Goal: Task Accomplishment & Management: Manage account settings

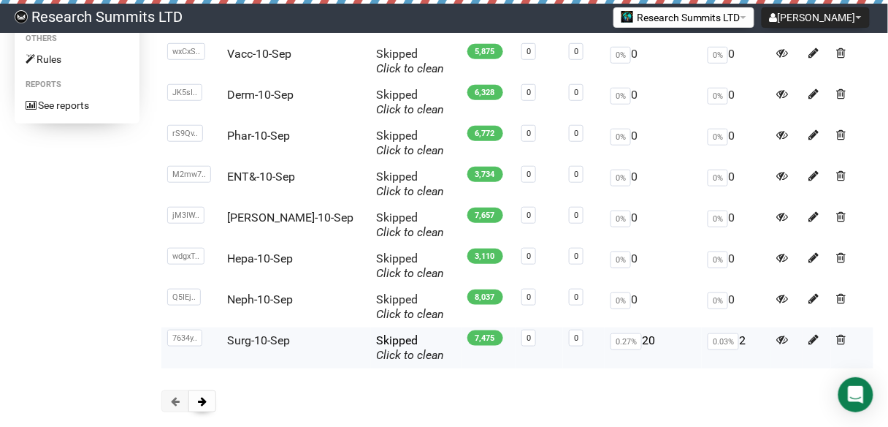
scroll to position [234, 0]
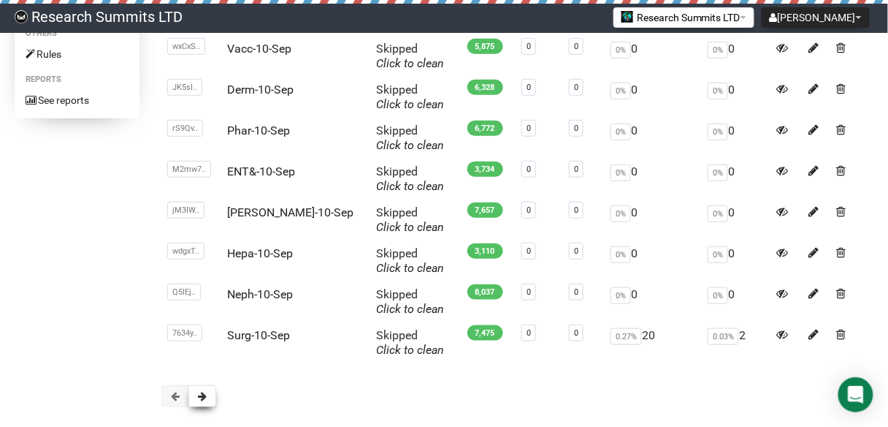
click at [207, 395] on button at bounding box center [202, 396] width 28 height 22
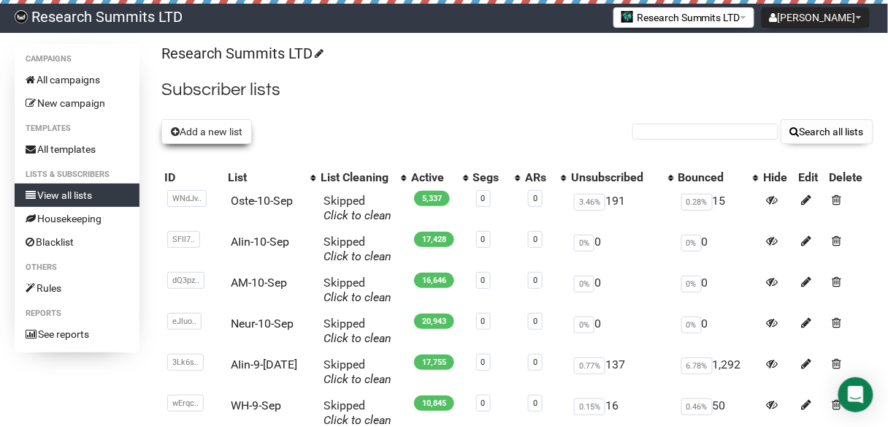
click at [214, 129] on button "Add a new list" at bounding box center [206, 131] width 91 height 25
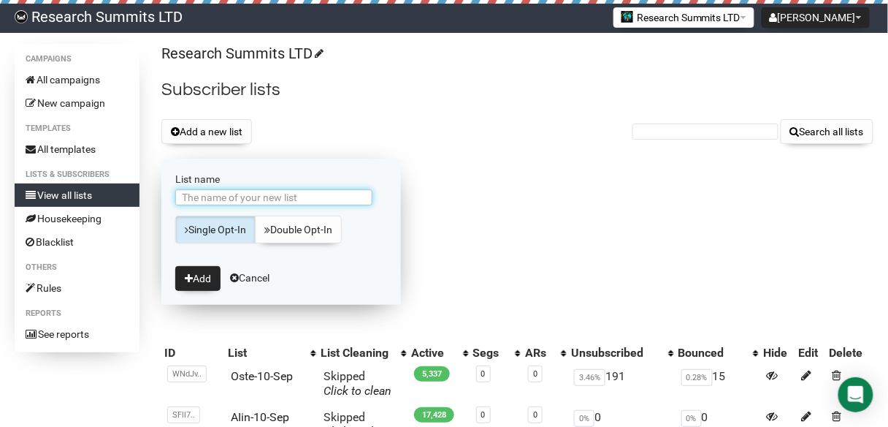
click at [249, 199] on input "List name" at bounding box center [273, 197] width 197 height 16
click at [218, 195] on input "Cyber-5-Sep" at bounding box center [273, 197] width 197 height 16
click at [216, 197] on input "Cyber-5-Sep" at bounding box center [273, 197] width 197 height 16
type input "Cyber-10-Sep"
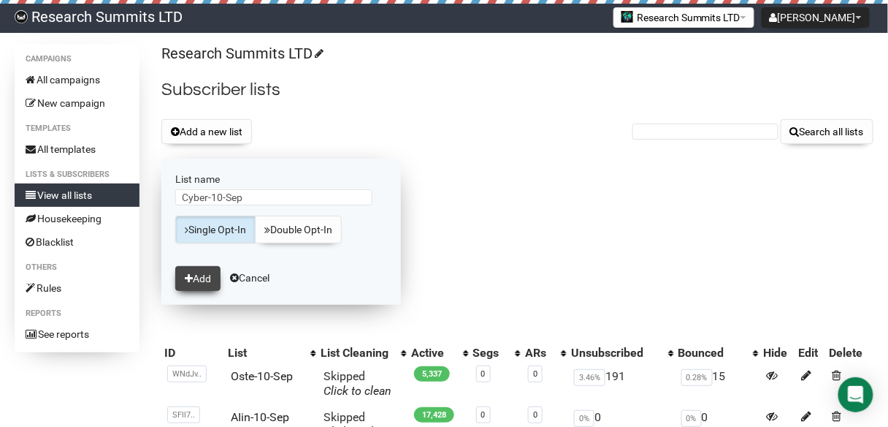
click at [196, 276] on button "Add" at bounding box center [197, 278] width 45 height 25
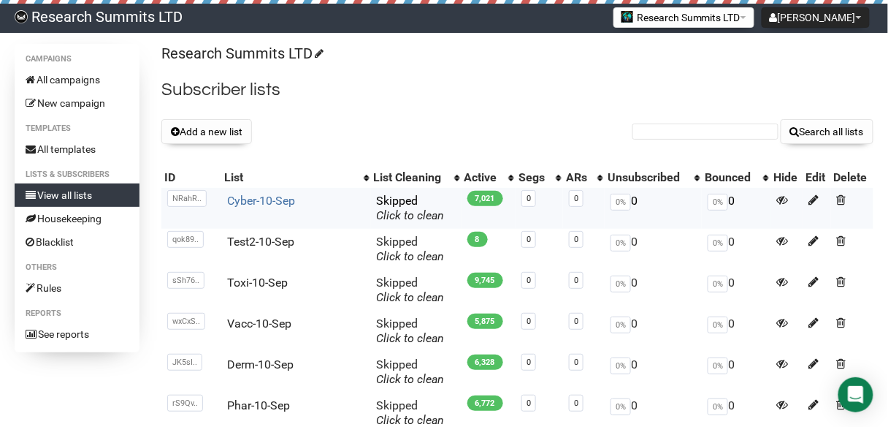
click at [270, 194] on link "Cyber-10-Sep" at bounding box center [261, 201] width 68 height 14
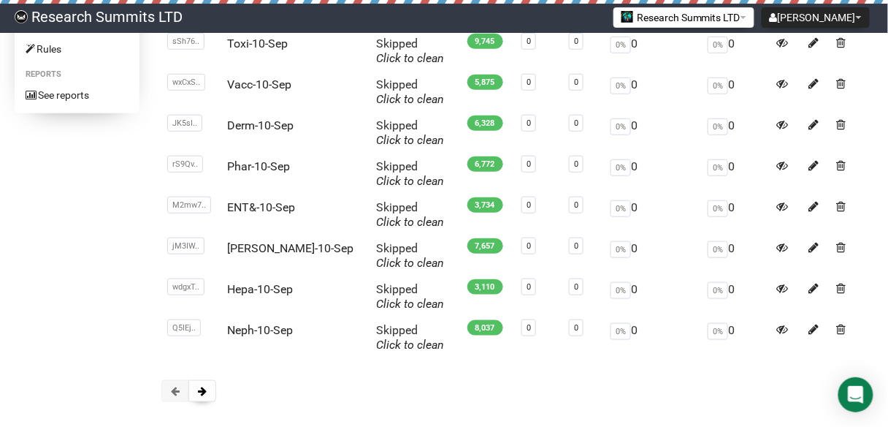
scroll to position [292, 0]
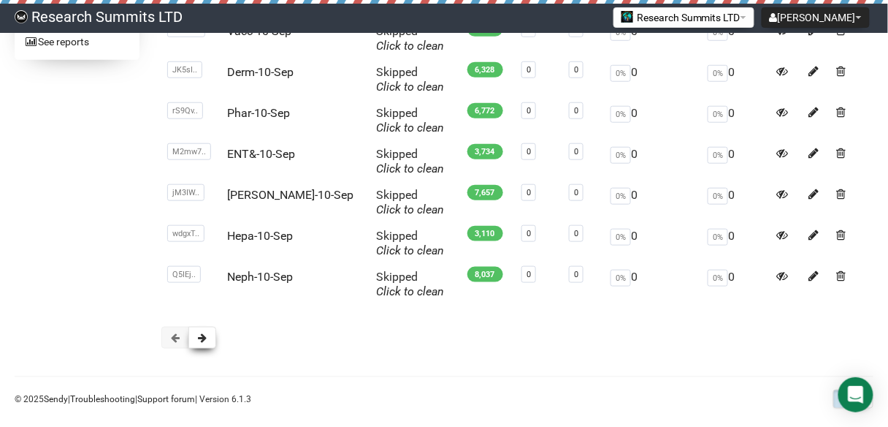
click at [203, 332] on span at bounding box center [202, 337] width 9 height 10
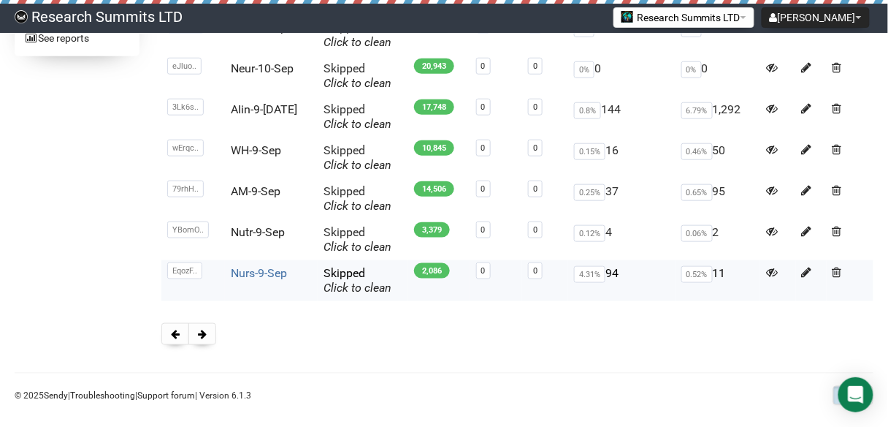
scroll to position [308, 0]
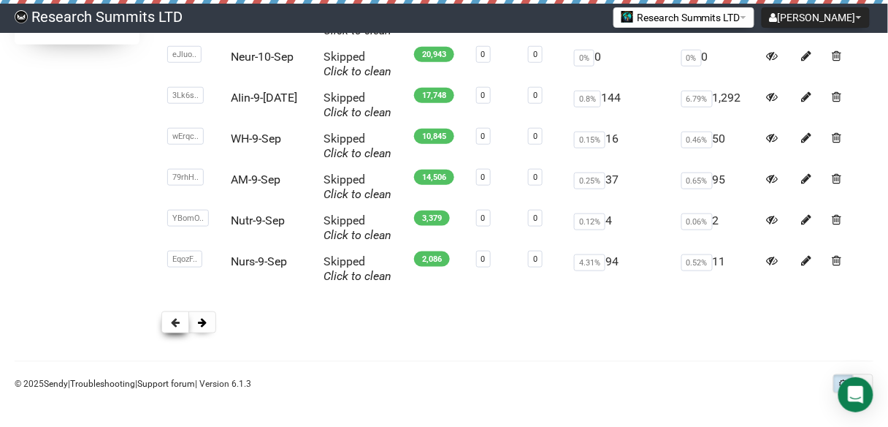
click at [169, 324] on button at bounding box center [175, 322] width 28 height 22
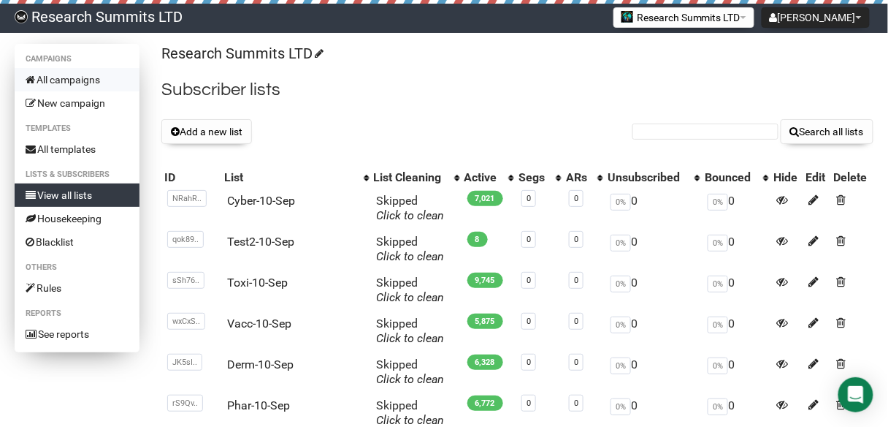
click at [86, 78] on link "All campaigns" at bounding box center [77, 79] width 125 height 23
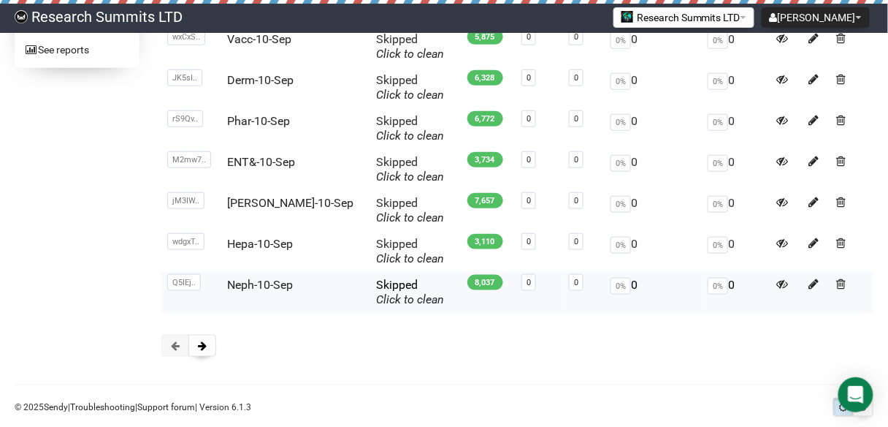
scroll to position [308, 0]
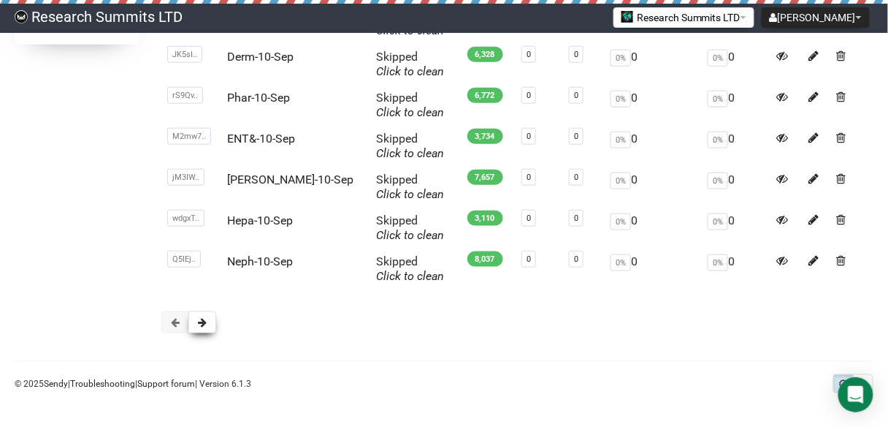
click at [202, 321] on span at bounding box center [202, 322] width 9 height 10
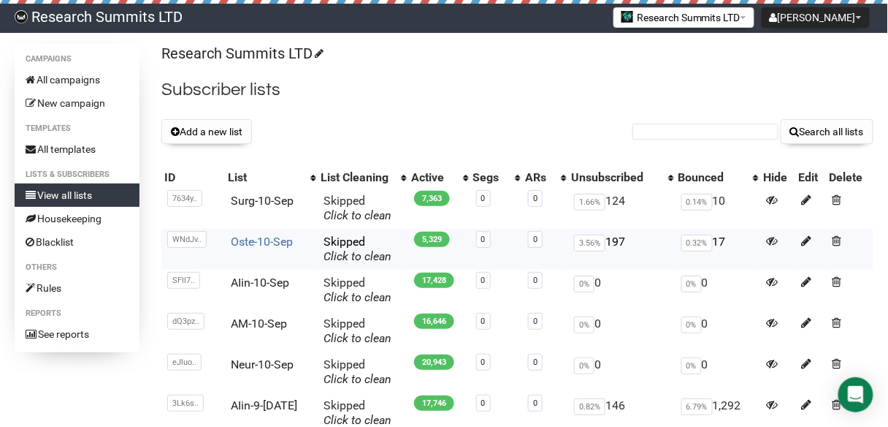
scroll to position [308, 0]
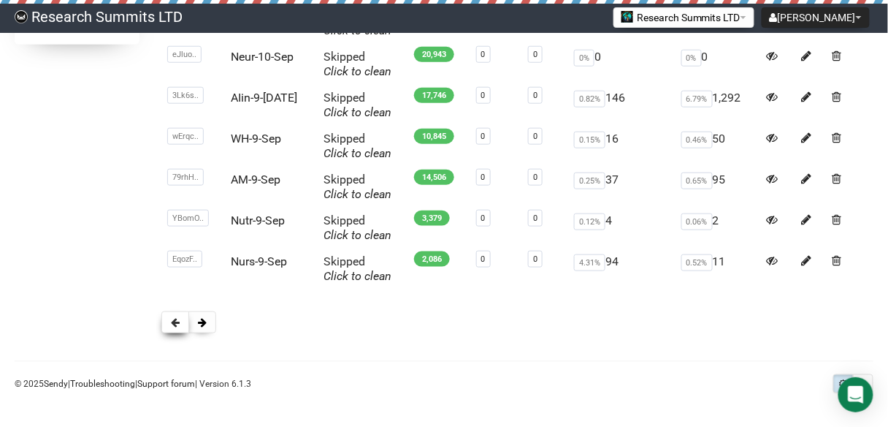
click at [172, 322] on span at bounding box center [175, 322] width 9 height 10
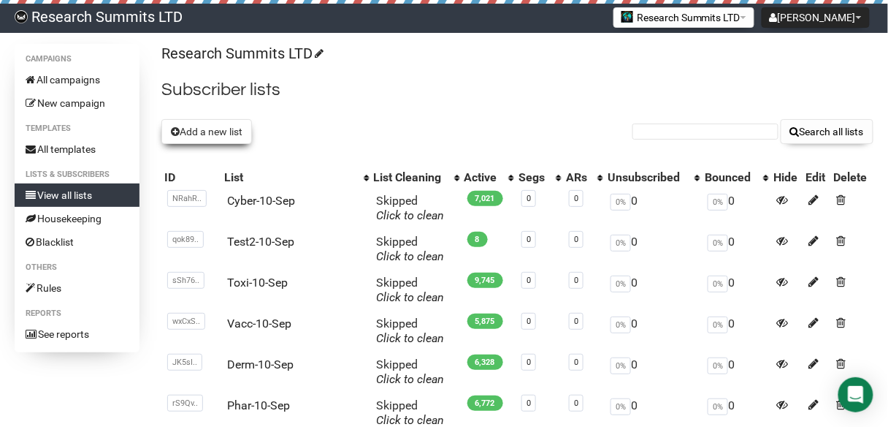
click at [199, 129] on button "Add a new list" at bounding box center [206, 131] width 91 height 25
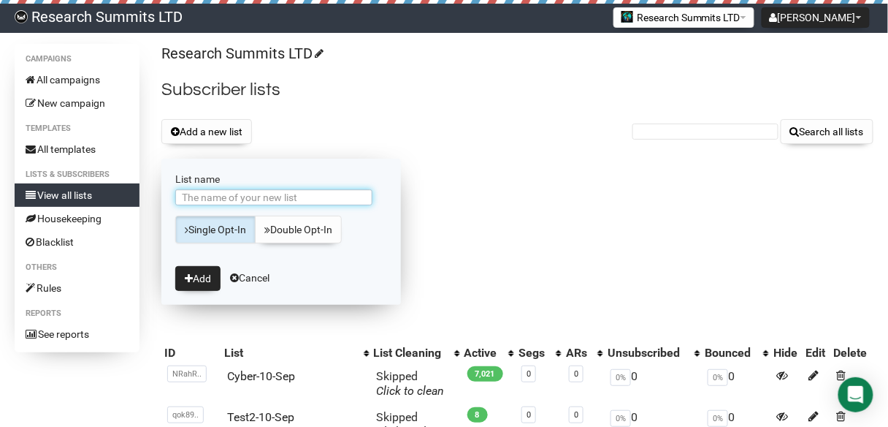
click at [237, 196] on input "List name" at bounding box center [273, 197] width 197 height 16
type input "AIin-10-[DATE]"
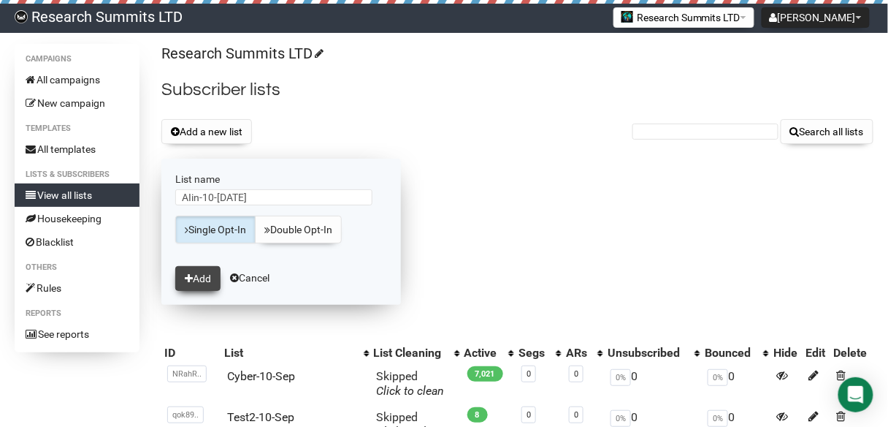
click at [216, 275] on button "Add" at bounding box center [197, 278] width 45 height 25
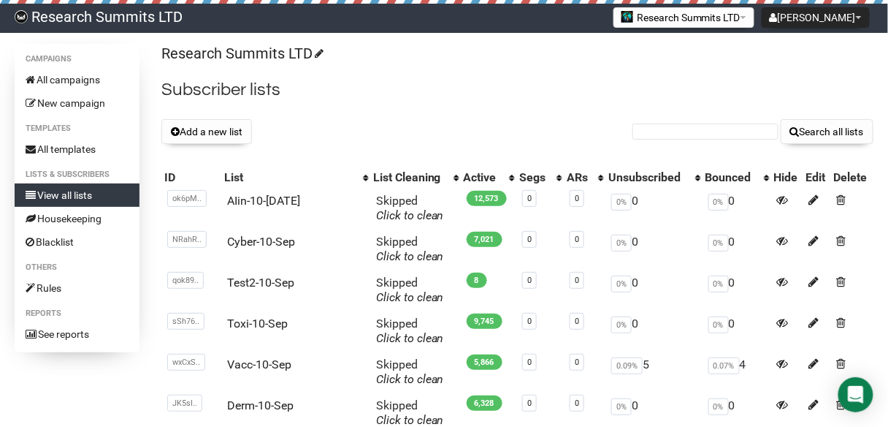
click at [382, 109] on div "Research Summits LTD Subscriber lists Add a new list Search all lists List name…" at bounding box center [517, 349] width 712 height 611
click at [474, 75] on div "Research Summits LTD Subscriber lists Add a new list Search all lists List name…" at bounding box center [517, 349] width 712 height 611
click at [512, 83] on h2 "Subscriber lists" at bounding box center [517, 90] width 712 height 26
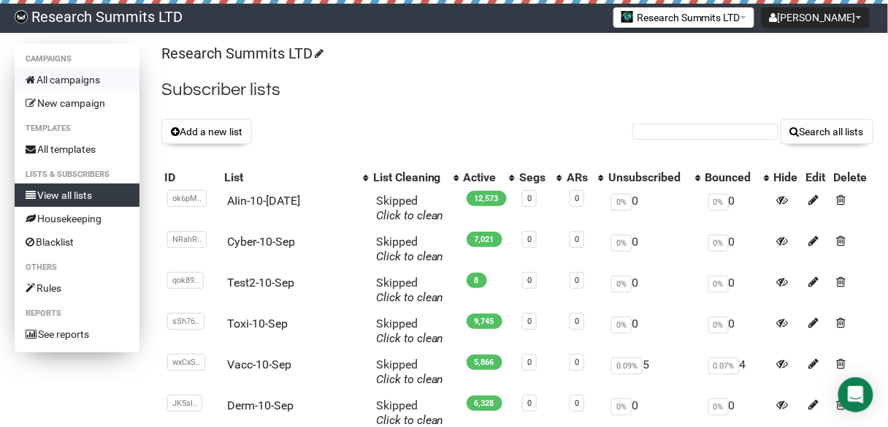
click at [76, 79] on link "All campaigns" at bounding box center [77, 79] width 125 height 23
